Goal: Answer question/provide support

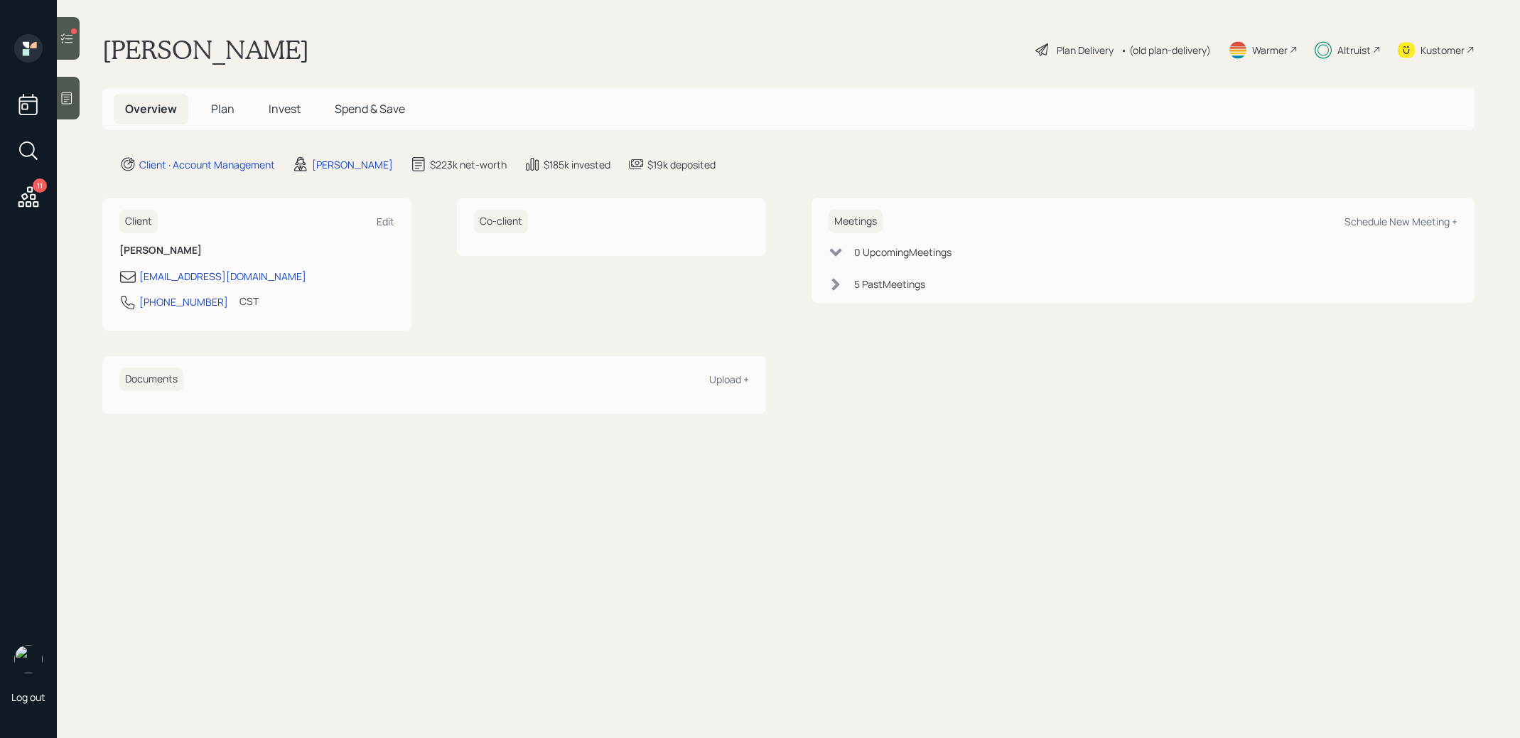
click at [68, 40] on icon at bounding box center [67, 38] width 14 height 14
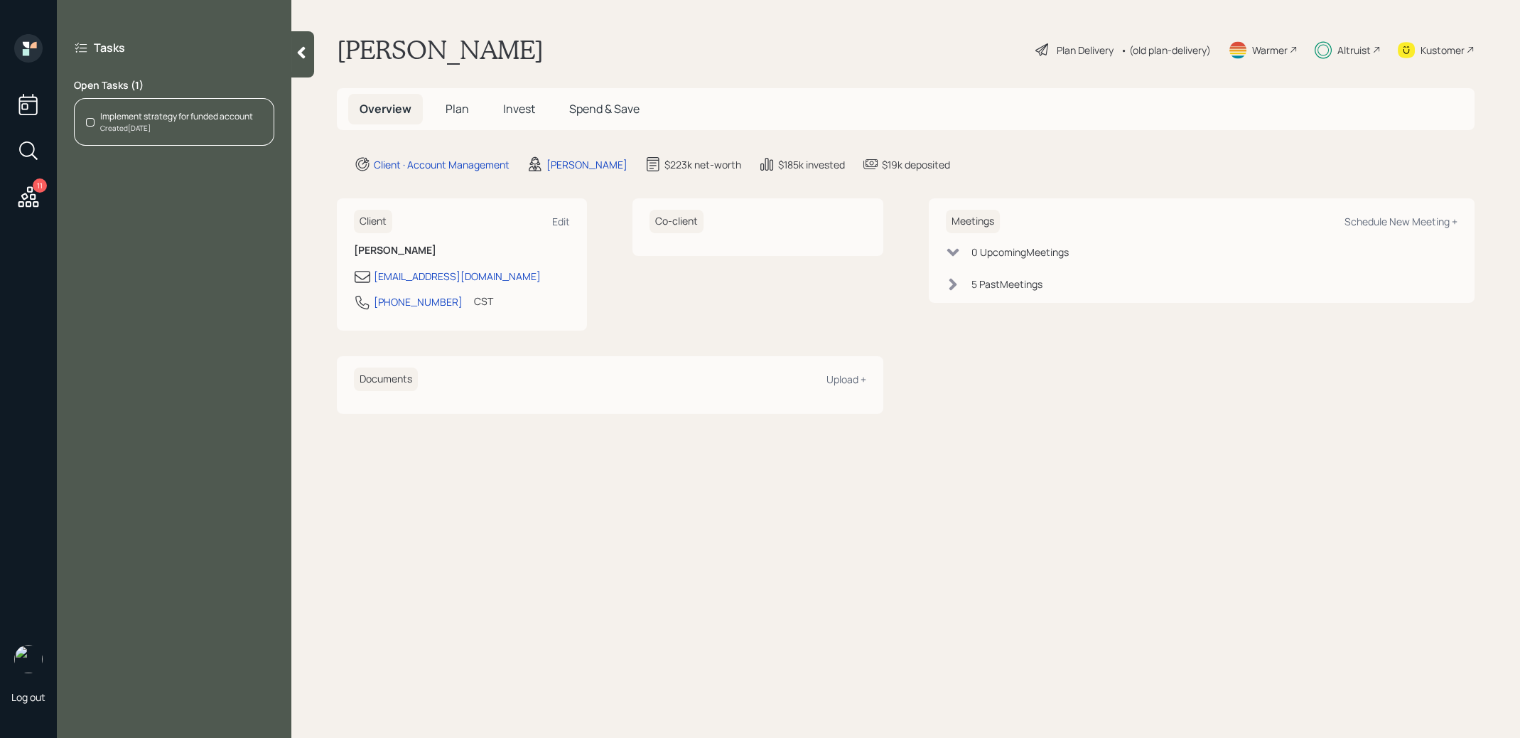
click at [212, 120] on div "Implement strategy for funded account" at bounding box center [176, 116] width 153 height 13
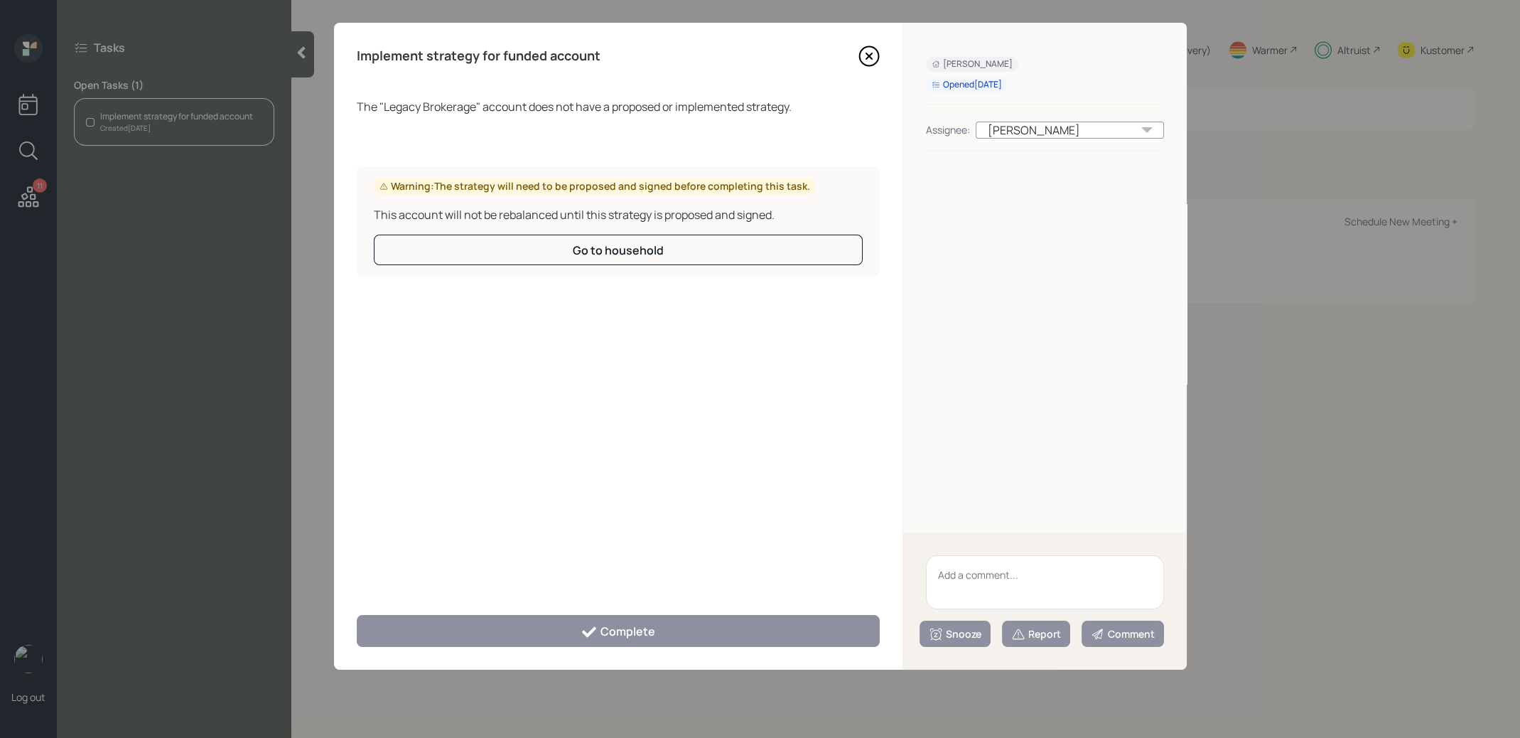
click at [987, 579] on textarea at bounding box center [1045, 582] width 238 height 54
type textarea "legacy shares"
click at [1046, 639] on div "Report" at bounding box center [1036, 634] width 50 height 14
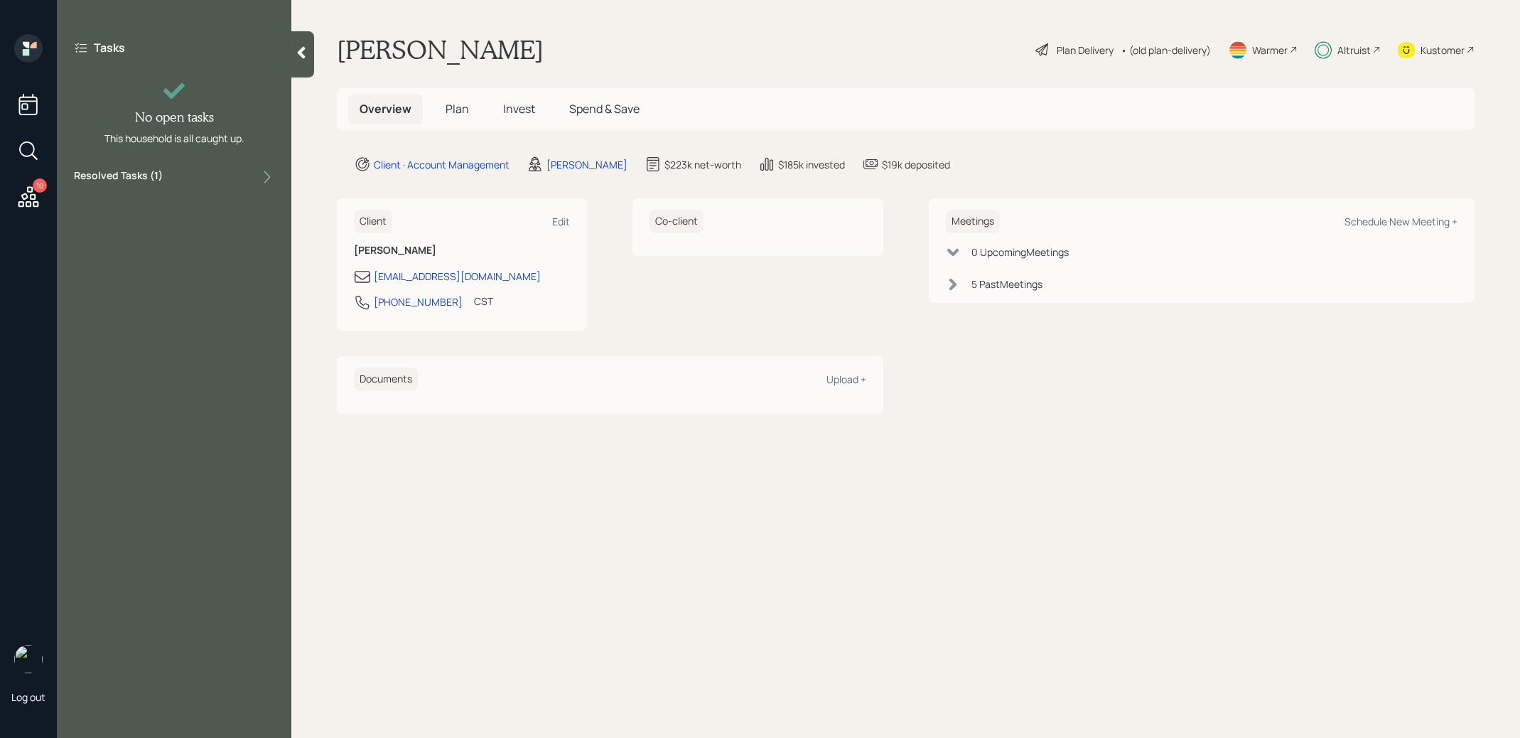
click at [31, 188] on icon at bounding box center [29, 197] width 26 height 26
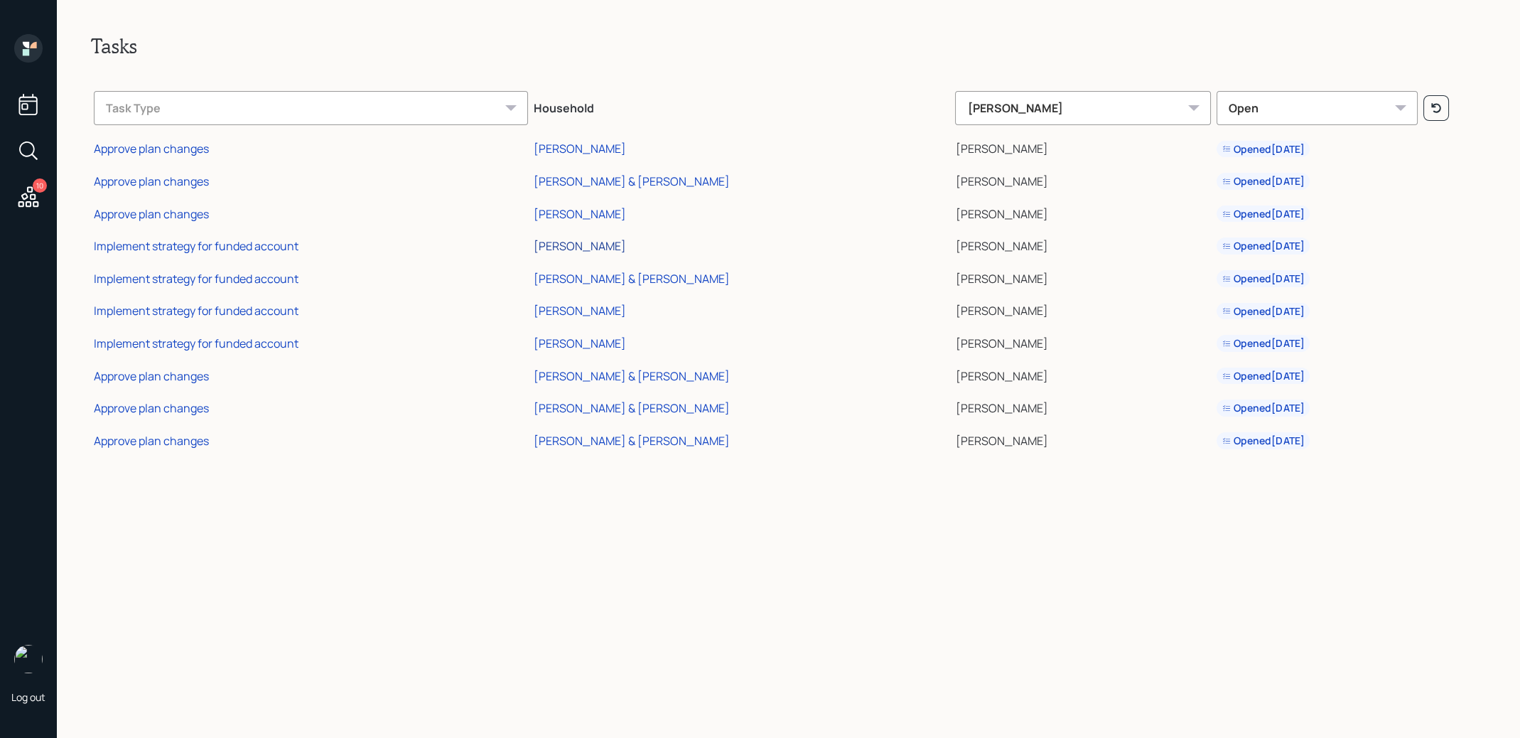
click at [535, 244] on div "[PERSON_NAME]" at bounding box center [580, 246] width 92 height 16
